Goal: Transaction & Acquisition: Obtain resource

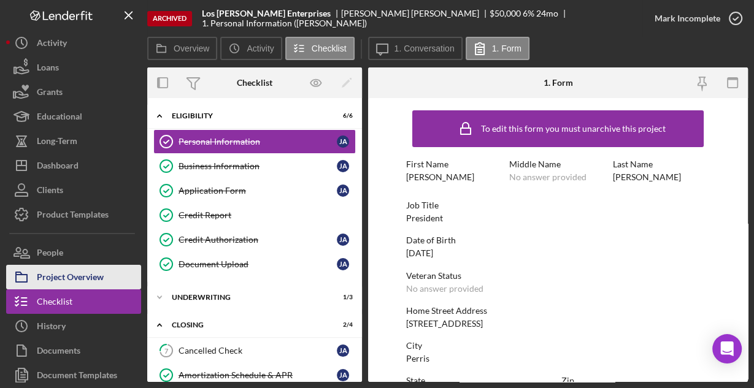
scroll to position [289, 0]
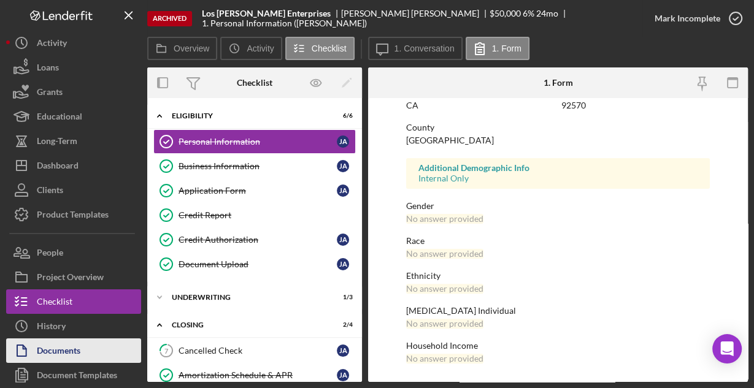
click at [71, 348] on div "Documents" at bounding box center [59, 353] width 44 height 28
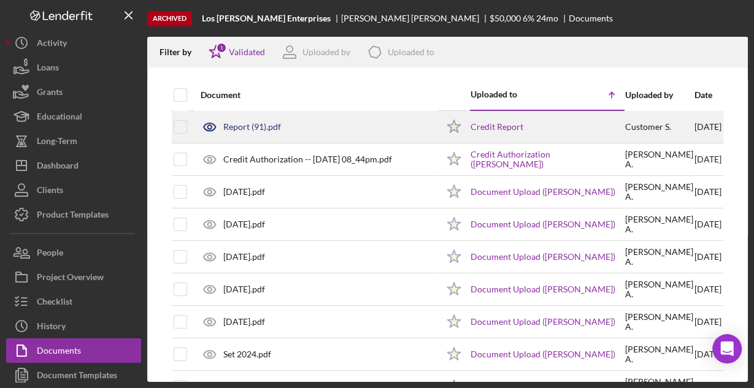
click at [453, 120] on icon "Icon/Star" at bounding box center [454, 127] width 31 height 31
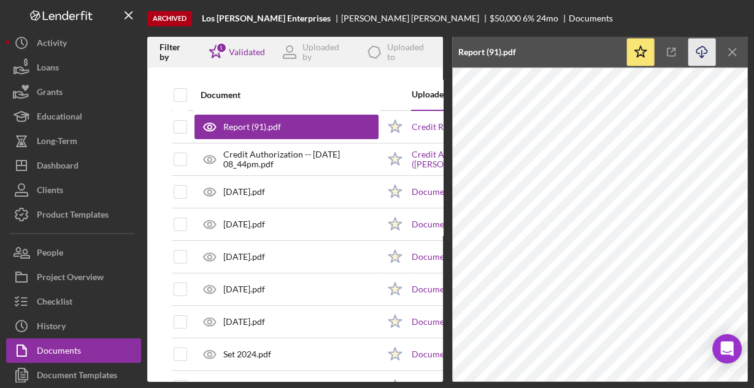
click at [705, 52] on icon "Icon/Download" at bounding box center [702, 53] width 28 height 28
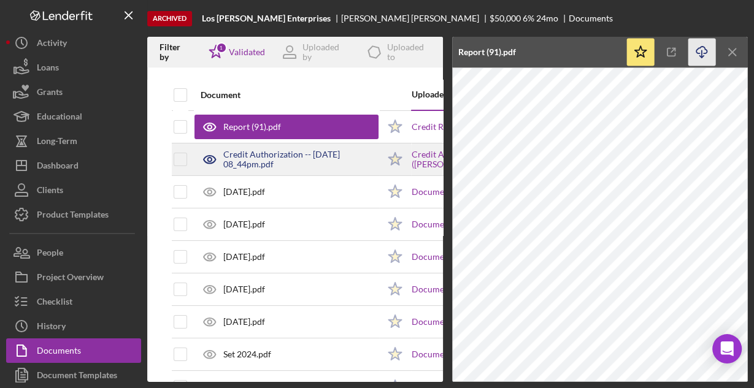
click at [315, 159] on div "Credit Authorization -- [DATE] 08_44pm.pdf" at bounding box center [300, 160] width 155 height 20
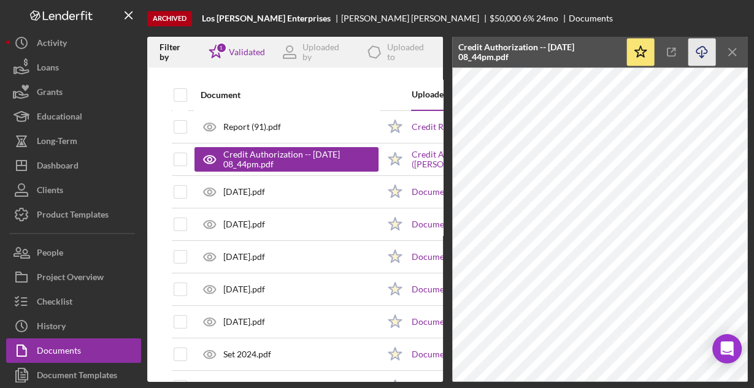
click at [702, 51] on icon "Icon/Download" at bounding box center [702, 53] width 28 height 28
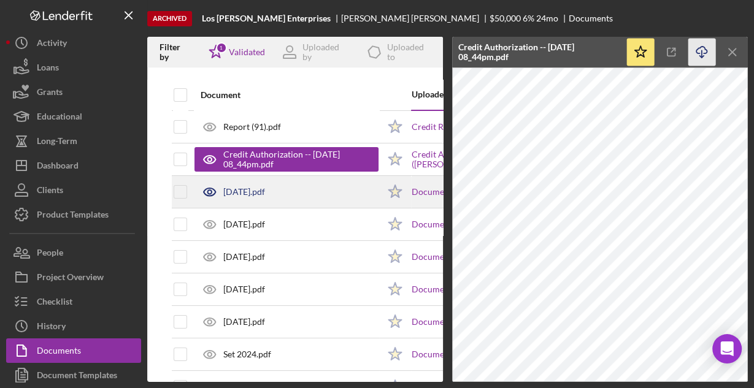
click at [307, 183] on div "[DATE].pdf" at bounding box center [286, 192] width 184 height 31
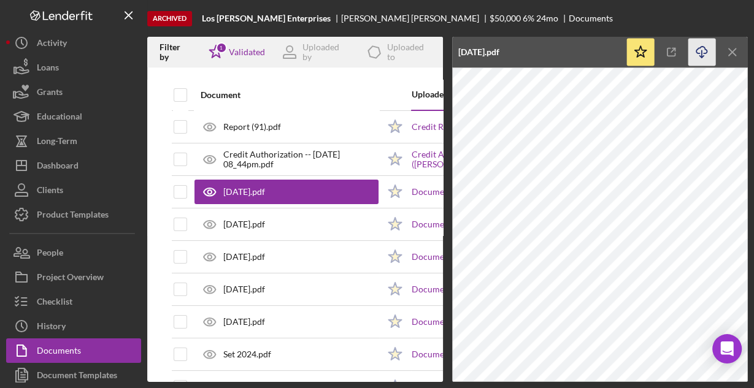
click at [696, 53] on icon "Icon/Download" at bounding box center [702, 53] width 28 height 28
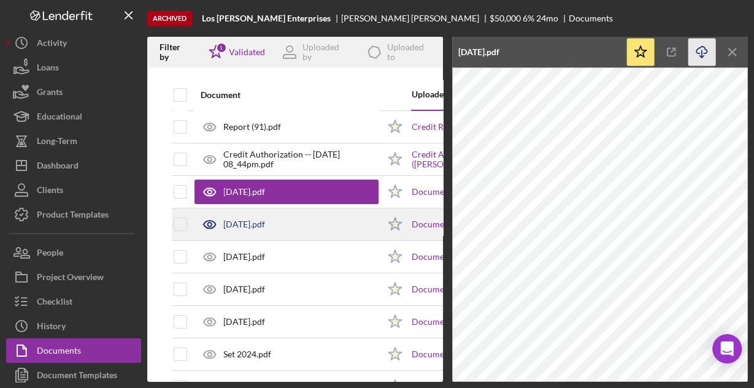
click at [347, 222] on div "[DATE].pdf" at bounding box center [286, 224] width 184 height 31
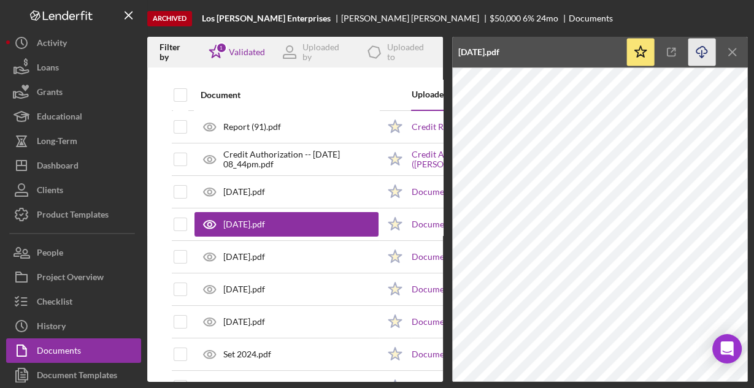
click at [692, 56] on icon "Icon/Download" at bounding box center [702, 53] width 28 height 28
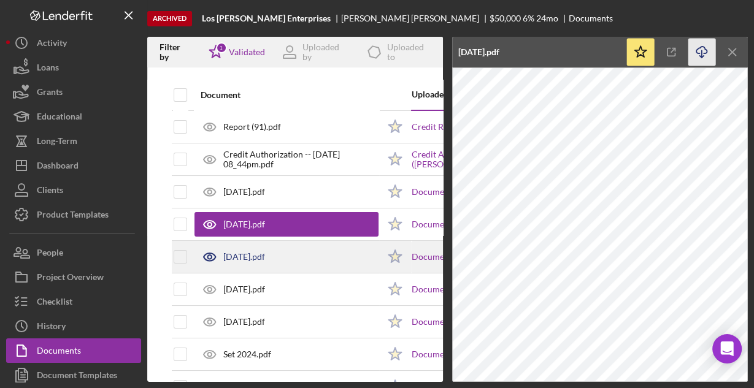
click at [344, 261] on div "[DATE].pdf" at bounding box center [286, 257] width 184 height 31
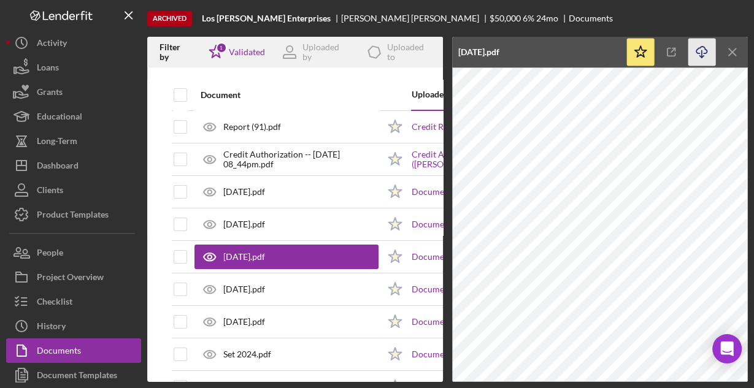
click at [697, 61] on icon "Icon/Download" at bounding box center [702, 53] width 28 height 28
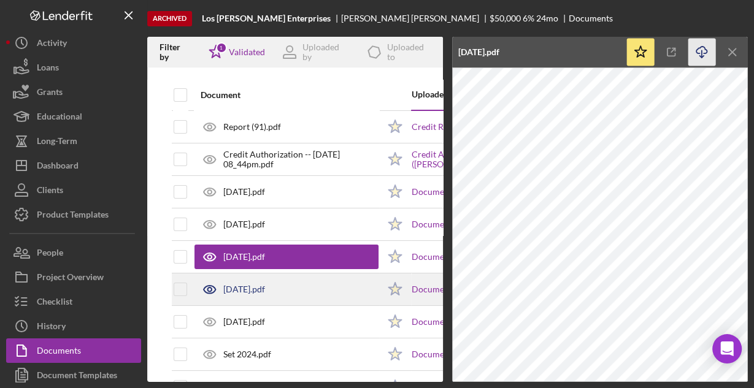
click at [315, 288] on div "[DATE].pdf" at bounding box center [286, 289] width 184 height 31
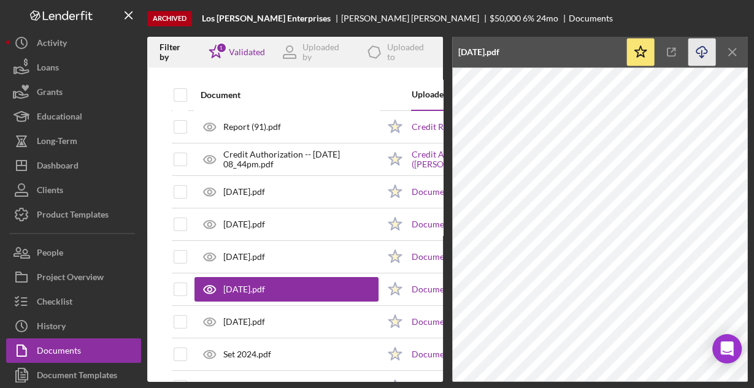
click at [693, 53] on icon "Icon/Download" at bounding box center [702, 53] width 28 height 28
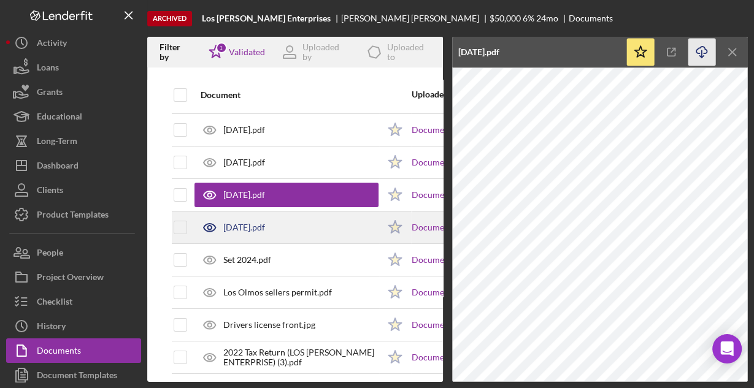
scroll to position [98, 0]
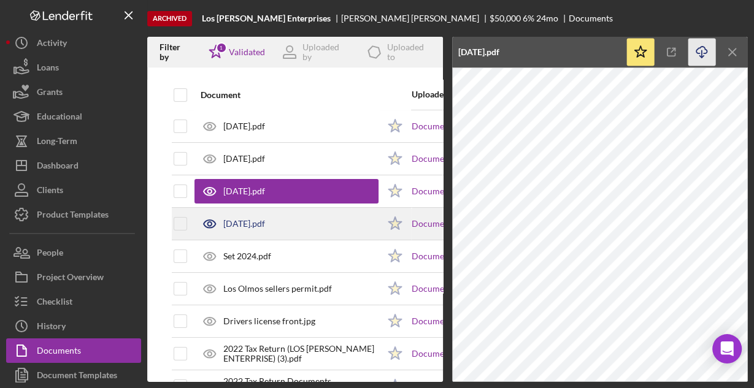
click at [320, 220] on div "[DATE].pdf" at bounding box center [286, 224] width 184 height 31
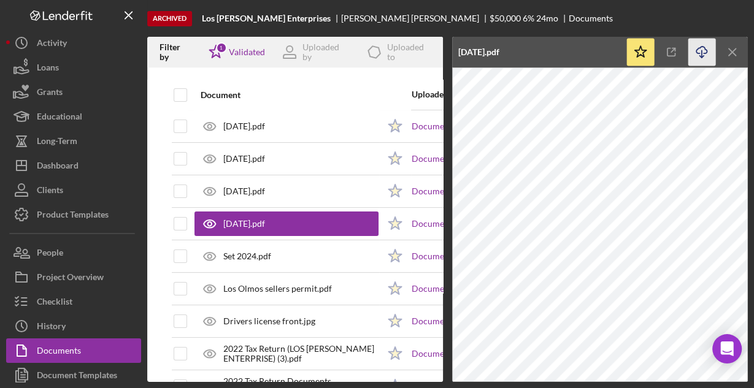
click at [703, 53] on icon "button" at bounding box center [701, 50] width 10 height 7
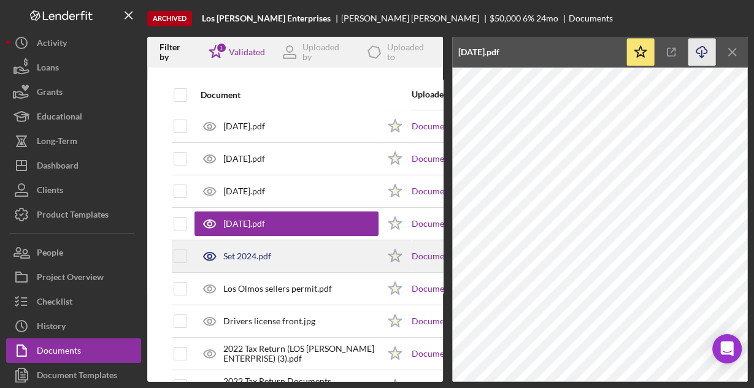
click at [320, 257] on div "Set 2024.pdf" at bounding box center [286, 256] width 184 height 31
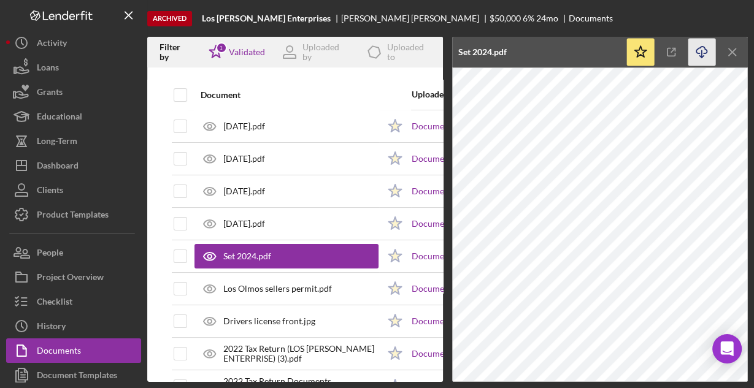
click at [705, 54] on icon "Icon/Download" at bounding box center [702, 53] width 28 height 28
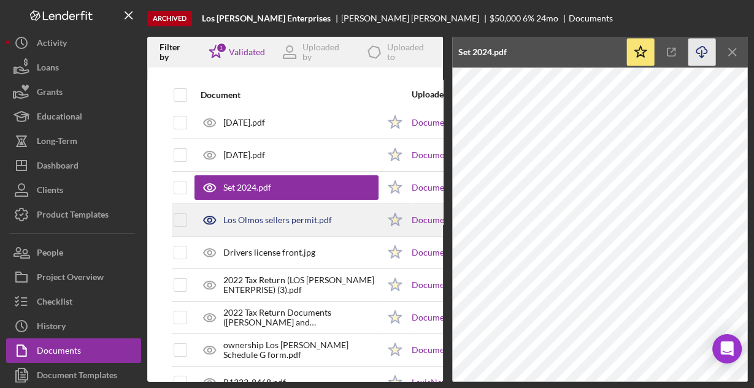
scroll to position [196, 0]
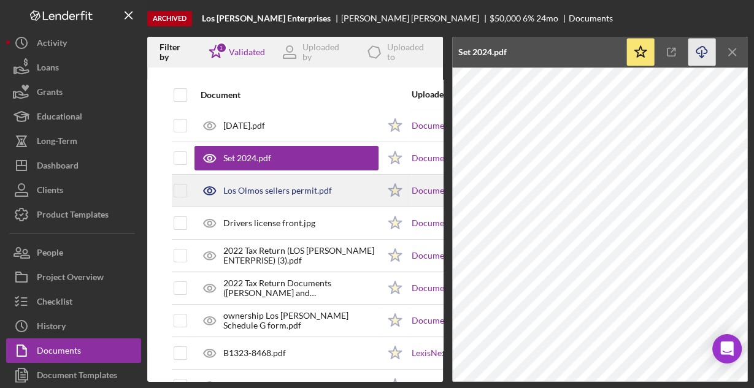
click at [291, 190] on div "Los Olmos sellers permit.pdf" at bounding box center [277, 191] width 109 height 10
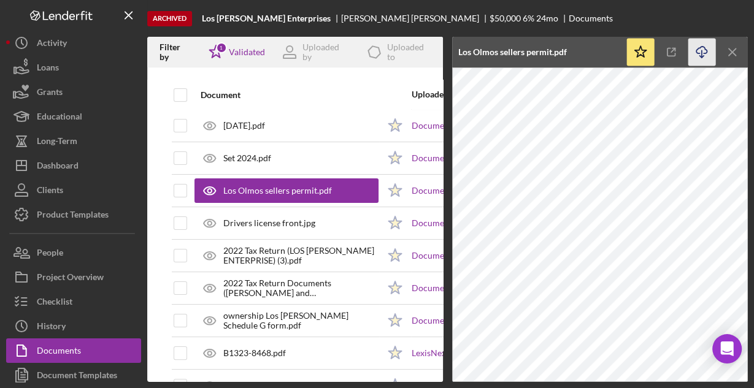
click at [701, 46] on icon "Icon/Download" at bounding box center [702, 53] width 28 height 28
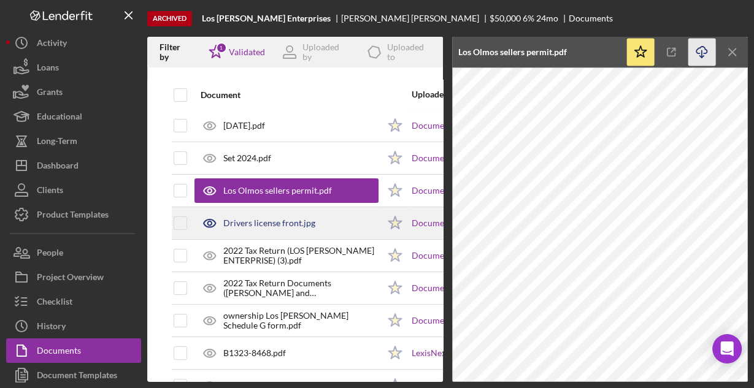
click at [299, 214] on div "Drivers license front.jpg" at bounding box center [286, 223] width 184 height 31
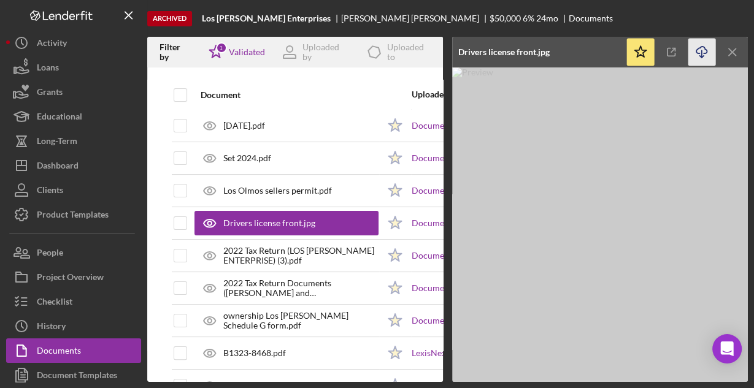
click at [699, 53] on icon "button" at bounding box center [701, 50] width 10 height 7
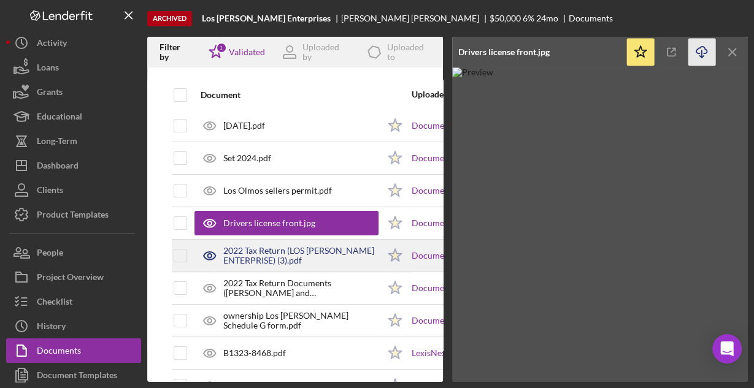
click at [344, 250] on div "2022 Tax Return (LOS [PERSON_NAME] ENTERPRISE) (3).pdf" at bounding box center [300, 256] width 155 height 20
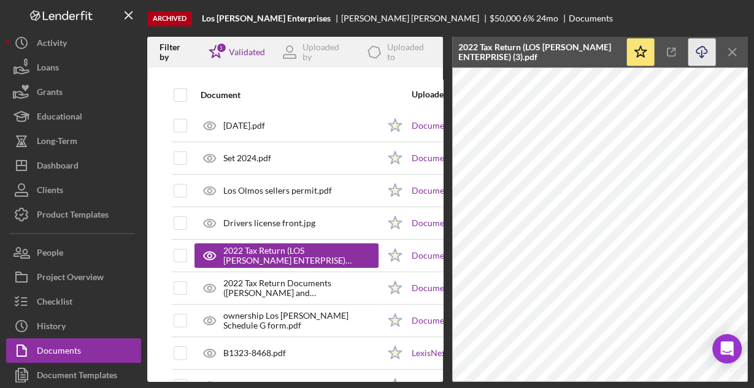
click at [704, 46] on icon "Icon/Download" at bounding box center [702, 53] width 28 height 28
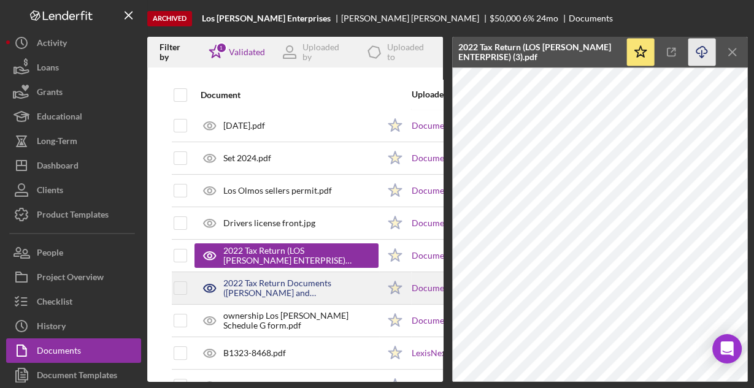
click at [263, 282] on div "2022 Tax Return Documents ([PERSON_NAME] and [PERSON_NAME]).pdf" at bounding box center [300, 288] width 155 height 20
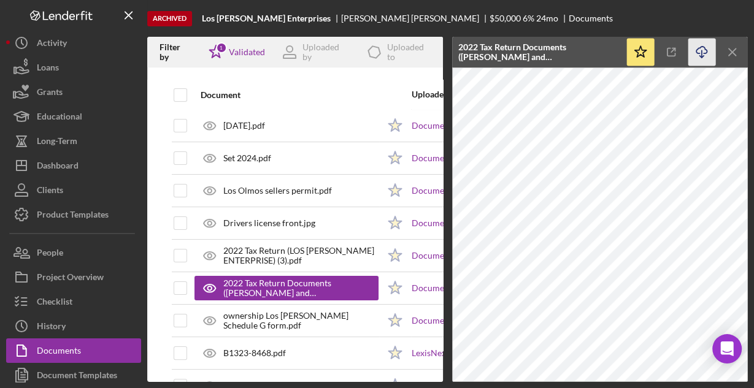
click at [702, 52] on icon "Icon/Download" at bounding box center [702, 53] width 28 height 28
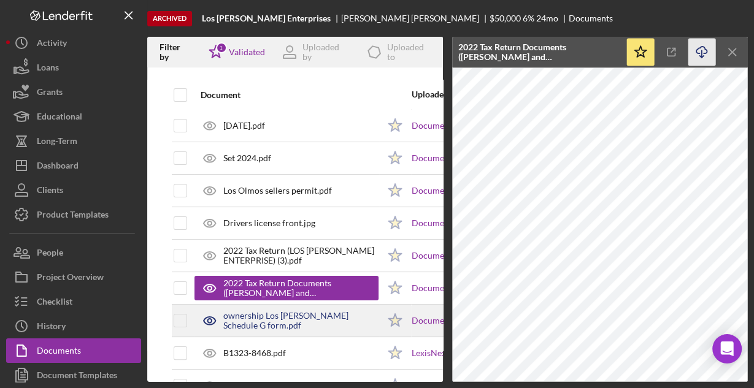
click at [282, 319] on div "ownership Los [PERSON_NAME] Schedule G form.pdf" at bounding box center [300, 321] width 155 height 20
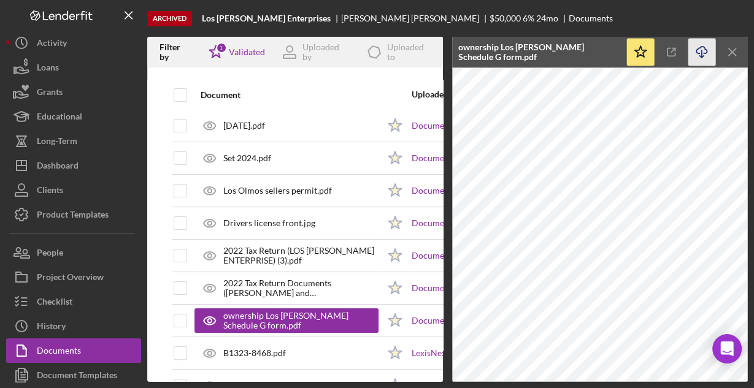
click at [704, 51] on icon "Icon/Download" at bounding box center [702, 53] width 28 height 28
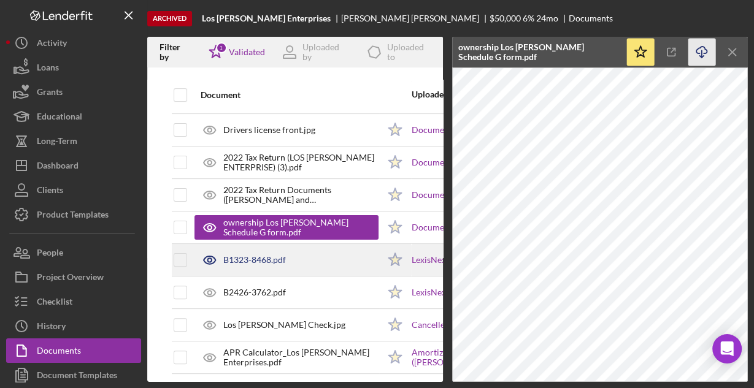
scroll to position [294, 0]
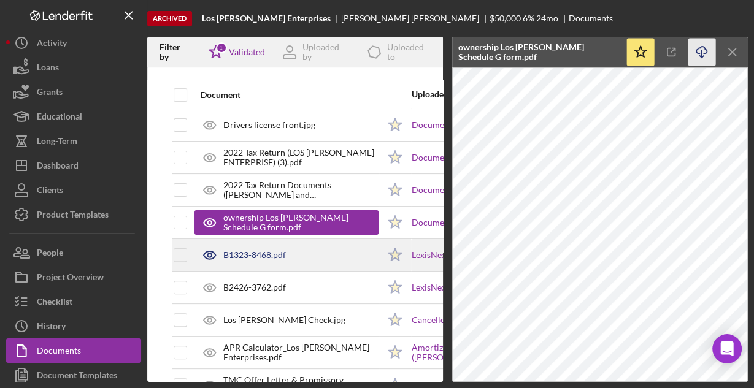
click at [338, 255] on div "B1323-8468.pdf" at bounding box center [286, 255] width 184 height 31
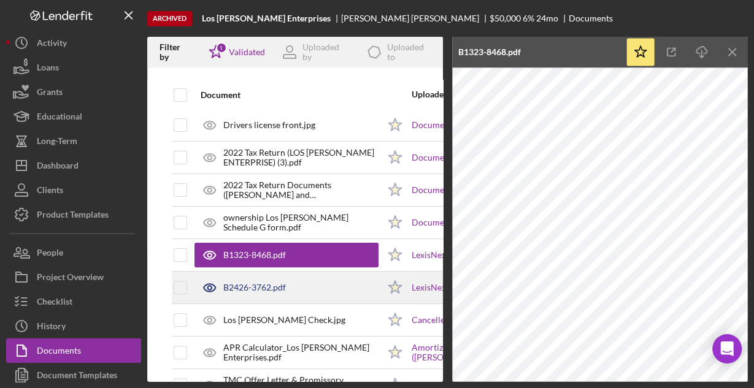
click at [272, 288] on div "B2426-3762.pdf" at bounding box center [254, 288] width 63 height 10
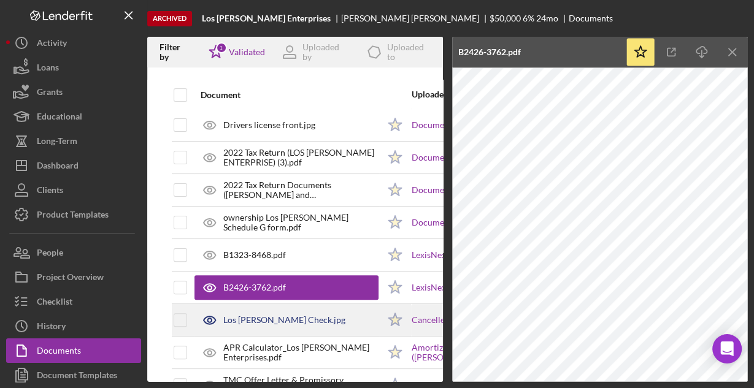
click at [280, 318] on div "Los [PERSON_NAME] Check.jpg" at bounding box center [284, 320] width 122 height 10
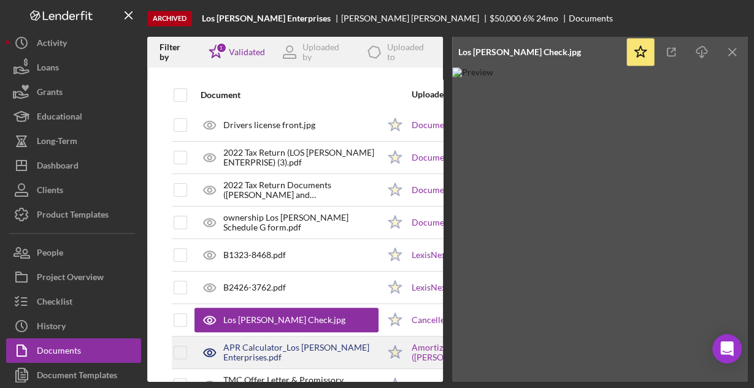
click at [305, 343] on div "APR Calculator_Los [PERSON_NAME] Enterprises.pdf" at bounding box center [300, 353] width 155 height 20
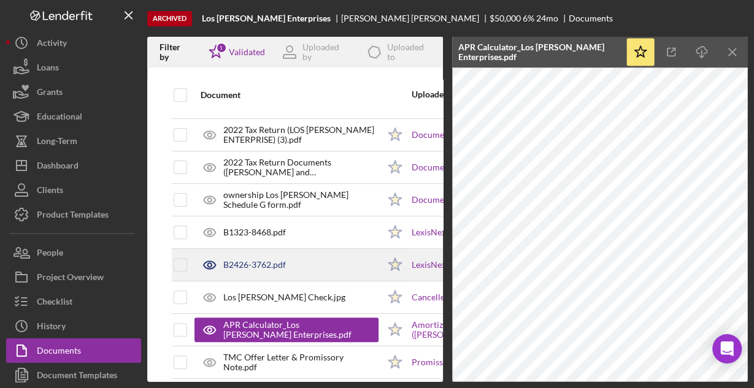
scroll to position [329, 0]
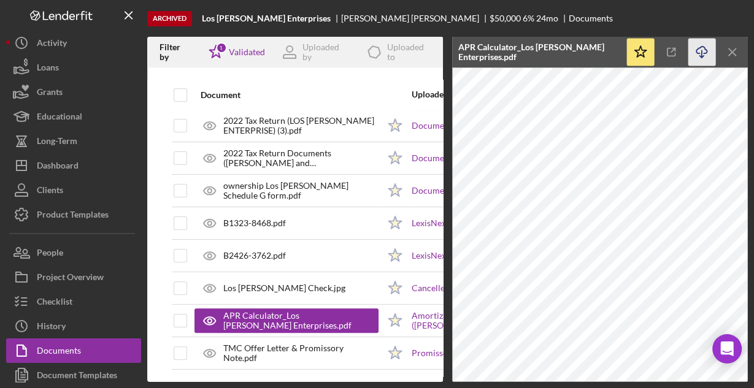
click at [703, 52] on icon "Icon/Download" at bounding box center [702, 53] width 28 height 28
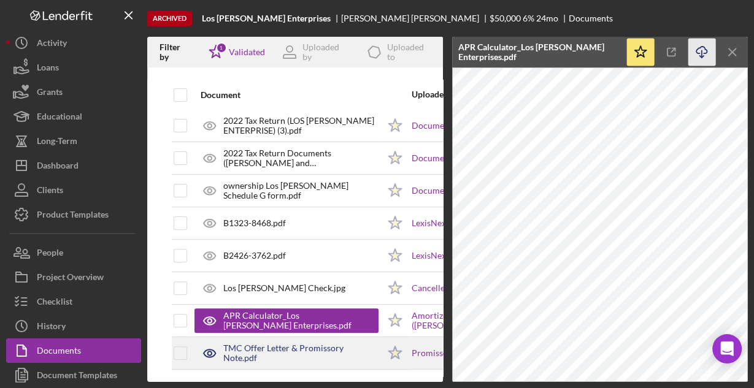
click at [299, 351] on div "TMC Offer Letter & Promissory Note.pdf" at bounding box center [286, 353] width 184 height 31
